Goal: Contribute content: Contribute content

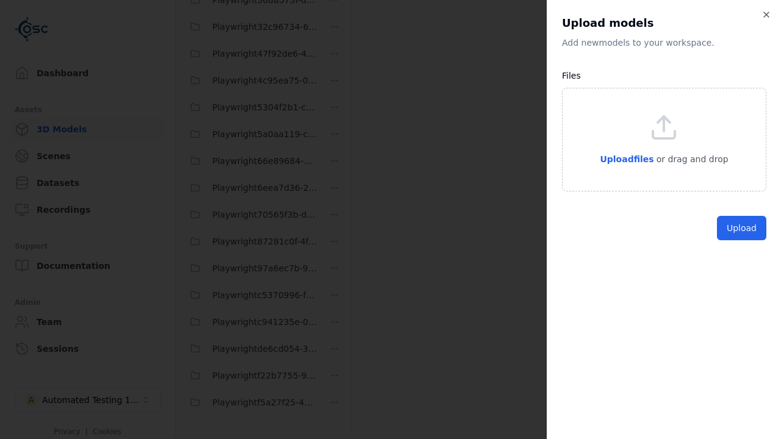
scroll to position [9, 0]
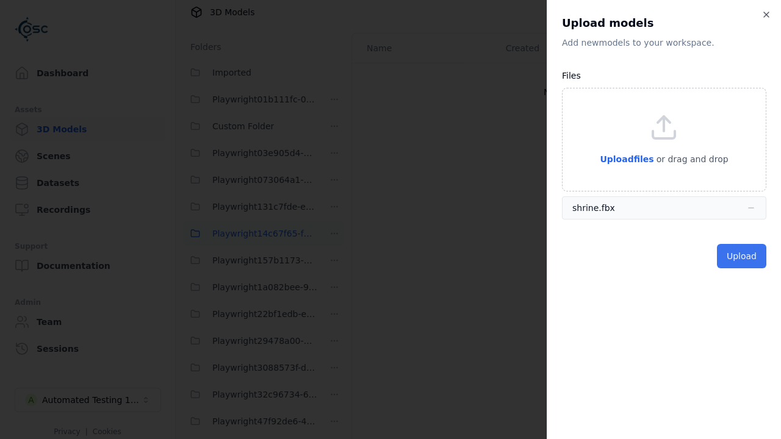
click at [743, 256] on button "Upload" at bounding box center [741, 256] width 49 height 24
